Goal: Navigation & Orientation: Find specific page/section

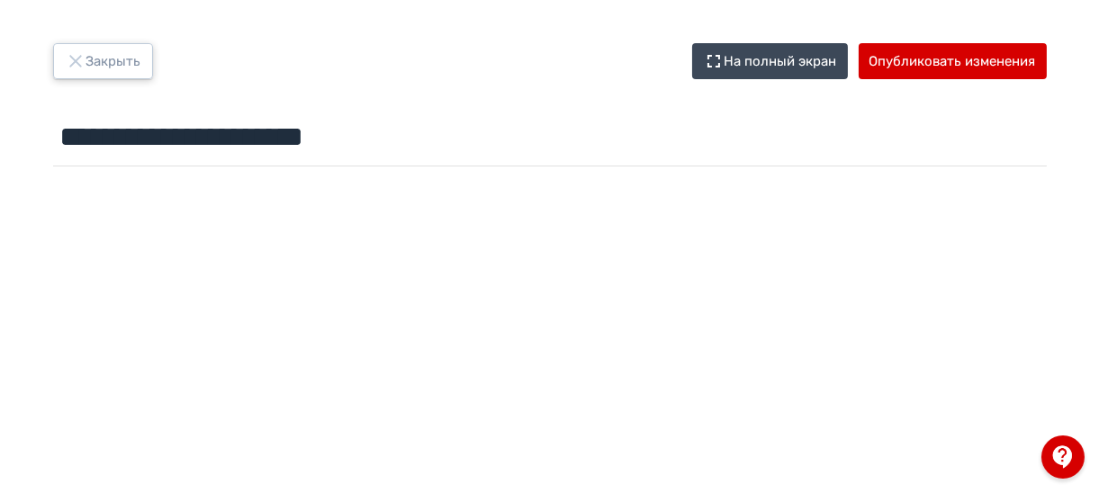
click at [92, 69] on button "Закрыть" at bounding box center [103, 61] width 100 height 36
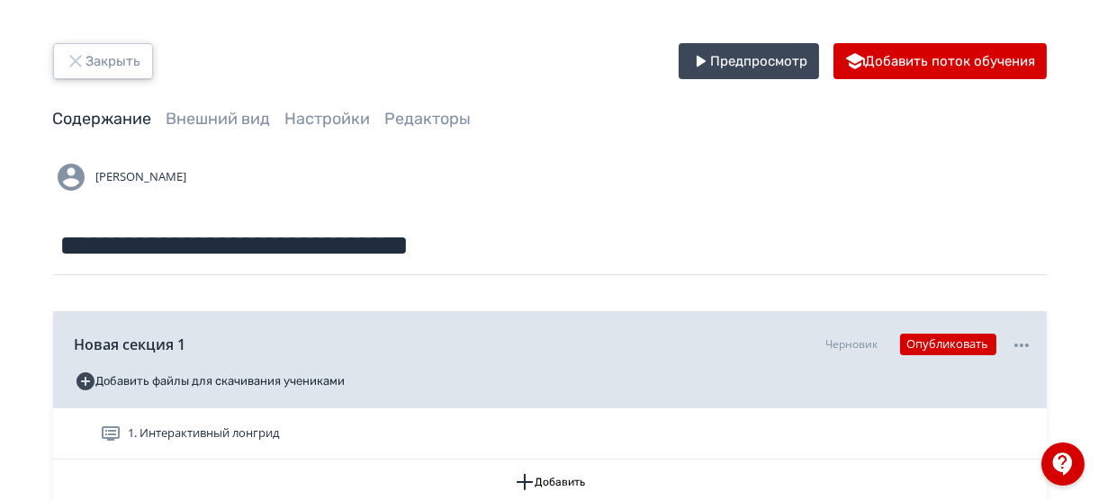
click at [93, 69] on button "Закрыть" at bounding box center [103, 61] width 100 height 36
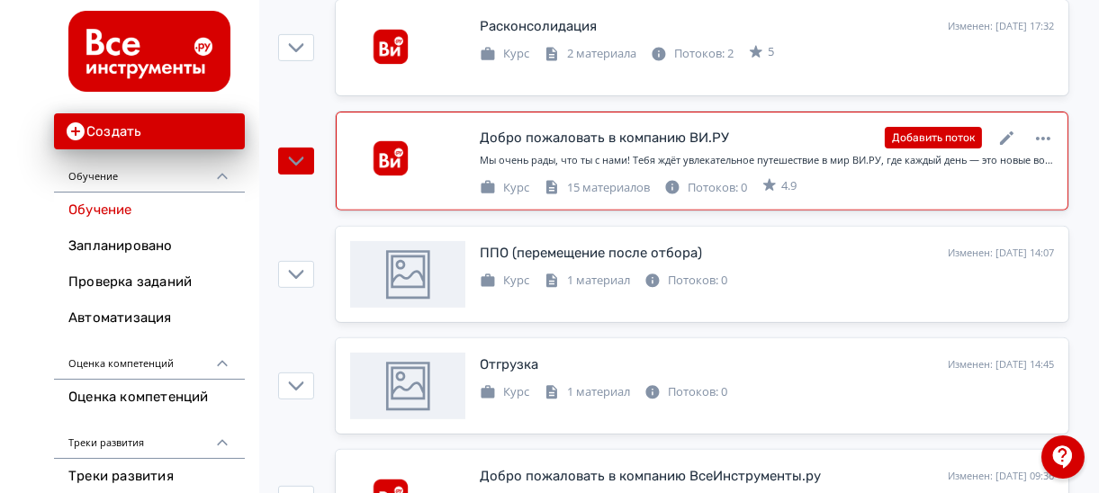
scroll to position [1008, 0]
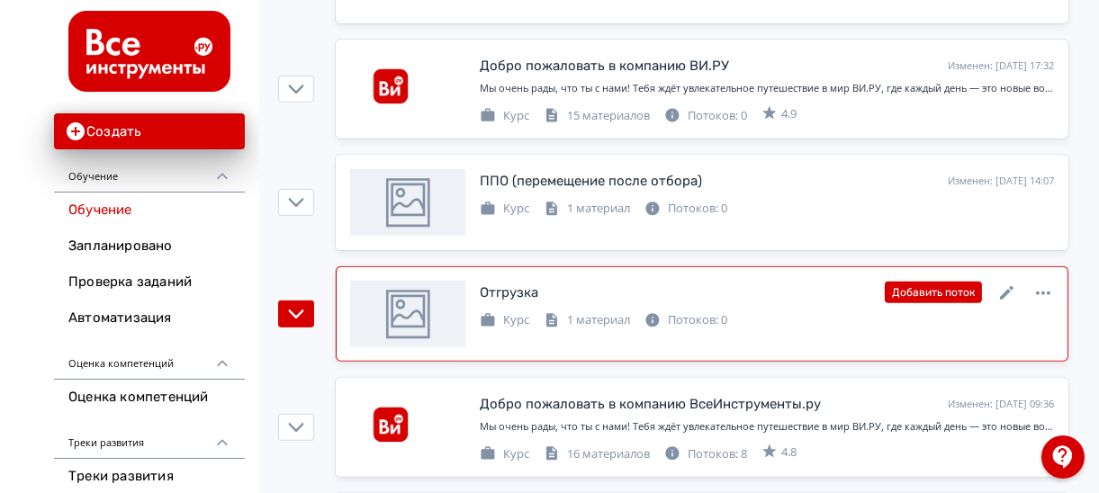
click at [803, 287] on div "Отгрузка Изменен: [DATE] 14:45 Добавить поток" at bounding box center [767, 292] width 574 height 23
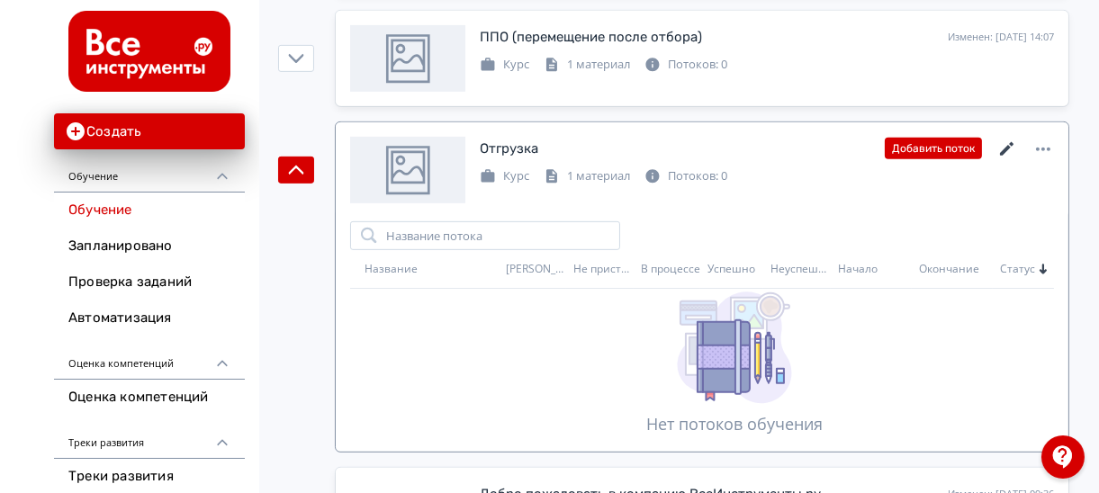
click at [1006, 145] on icon at bounding box center [1006, 148] width 13 height 13
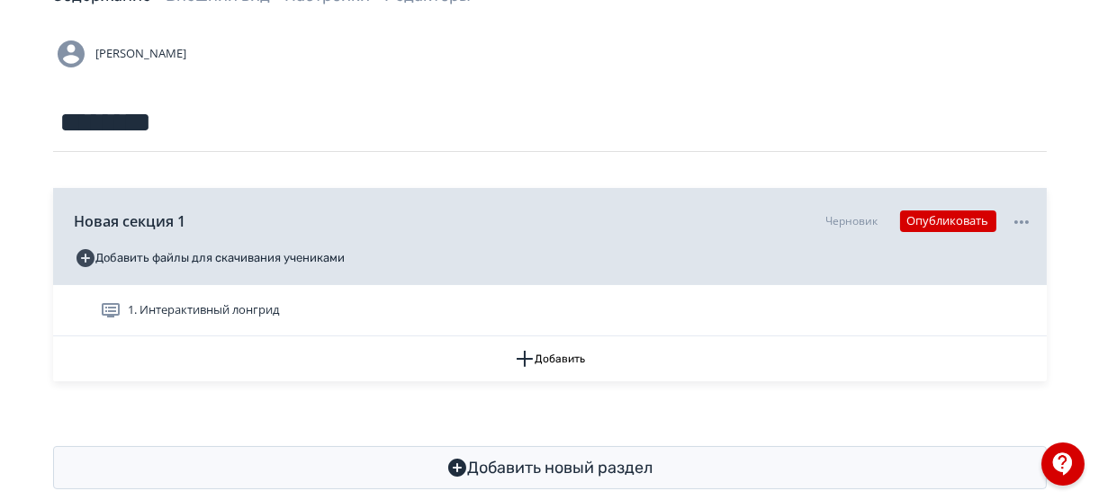
scroll to position [155, 0]
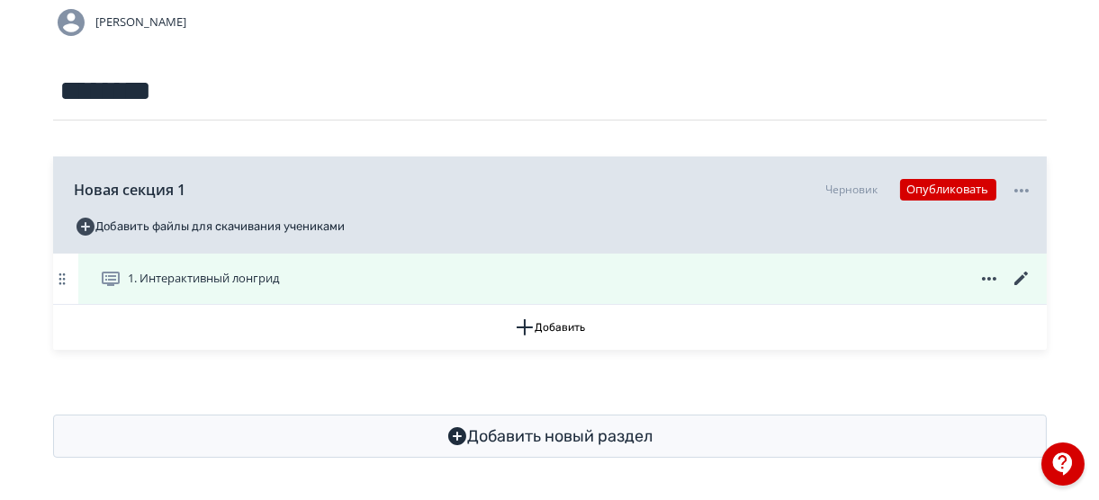
click at [1022, 279] on icon at bounding box center [1022, 279] width 22 height 22
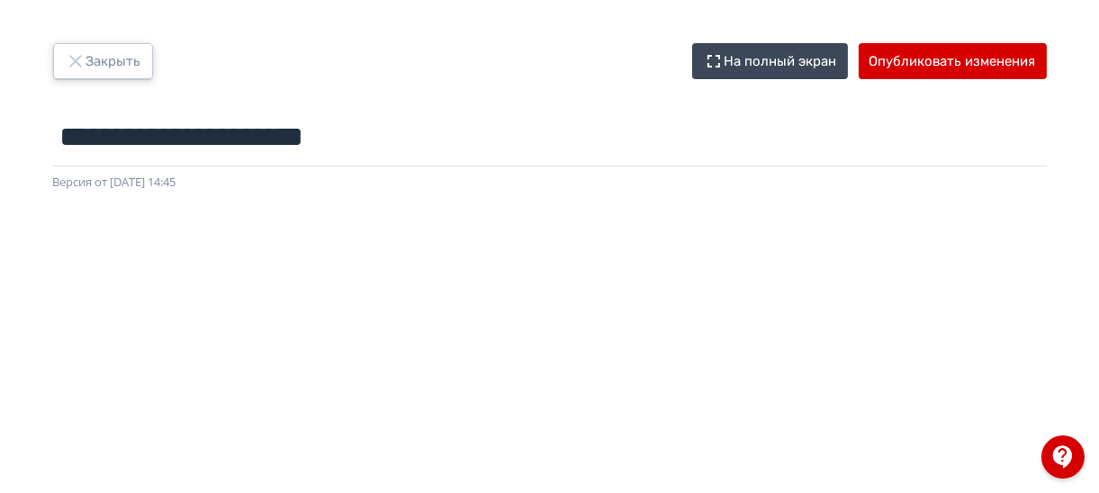
click at [114, 49] on button "Закрыть" at bounding box center [103, 61] width 100 height 36
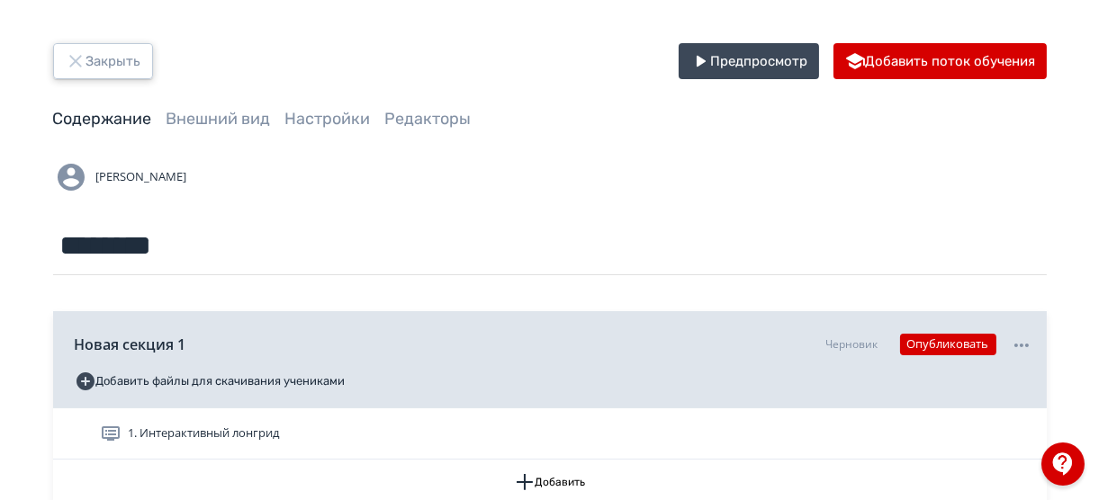
click at [90, 65] on button "Закрыть" at bounding box center [103, 61] width 100 height 36
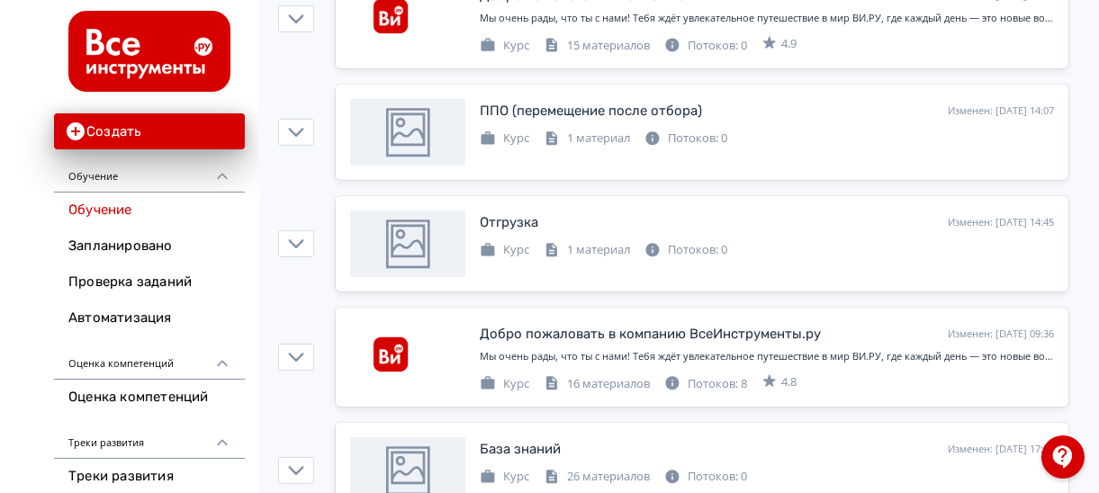
scroll to position [1080, 0]
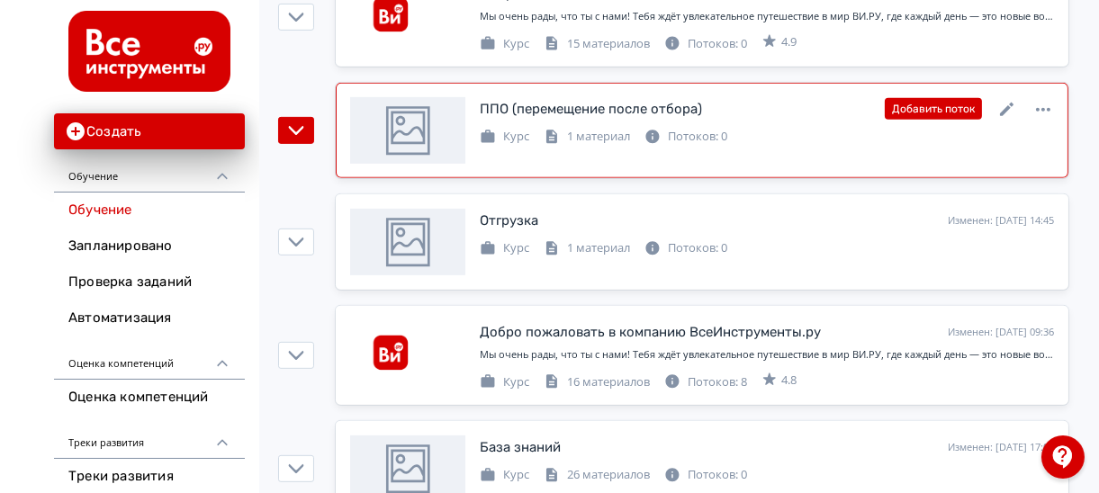
click at [693, 110] on div "ППО (перемещение после отбора)" at bounding box center [591, 109] width 222 height 21
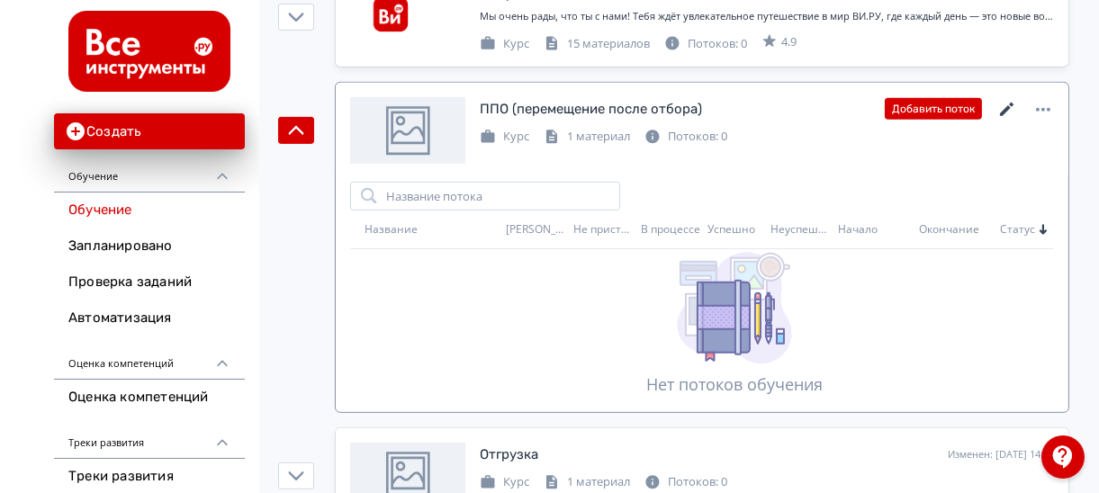
click at [1012, 103] on icon at bounding box center [1007, 110] width 22 height 22
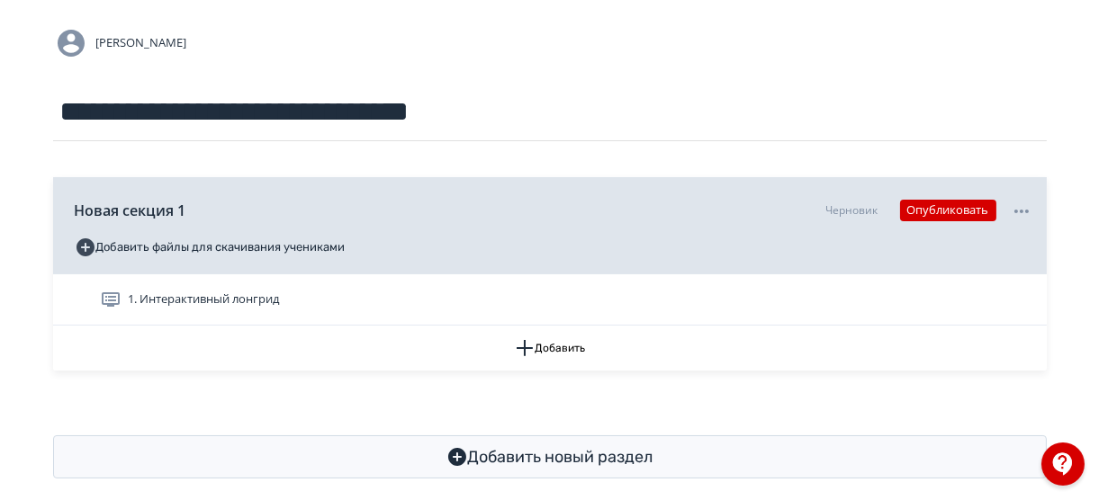
scroll to position [144, 0]
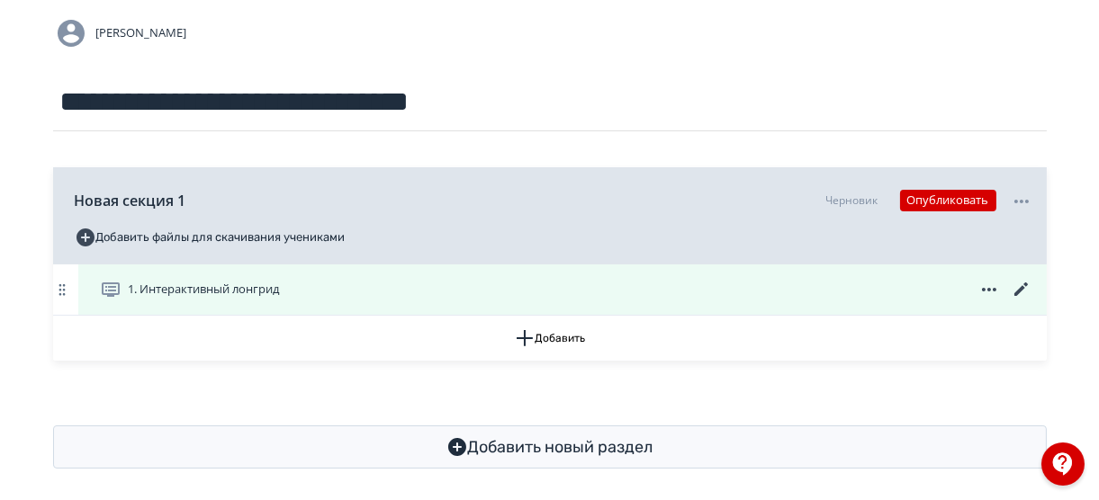
click at [1017, 292] on icon at bounding box center [1019, 289] width 13 height 13
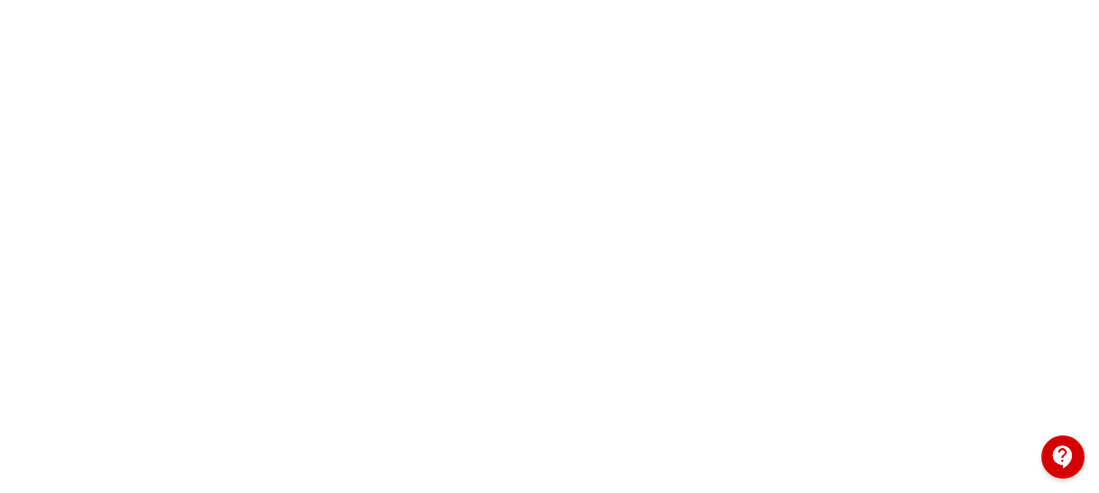
scroll to position [526, 0]
